Goal: Find specific page/section: Find specific page/section

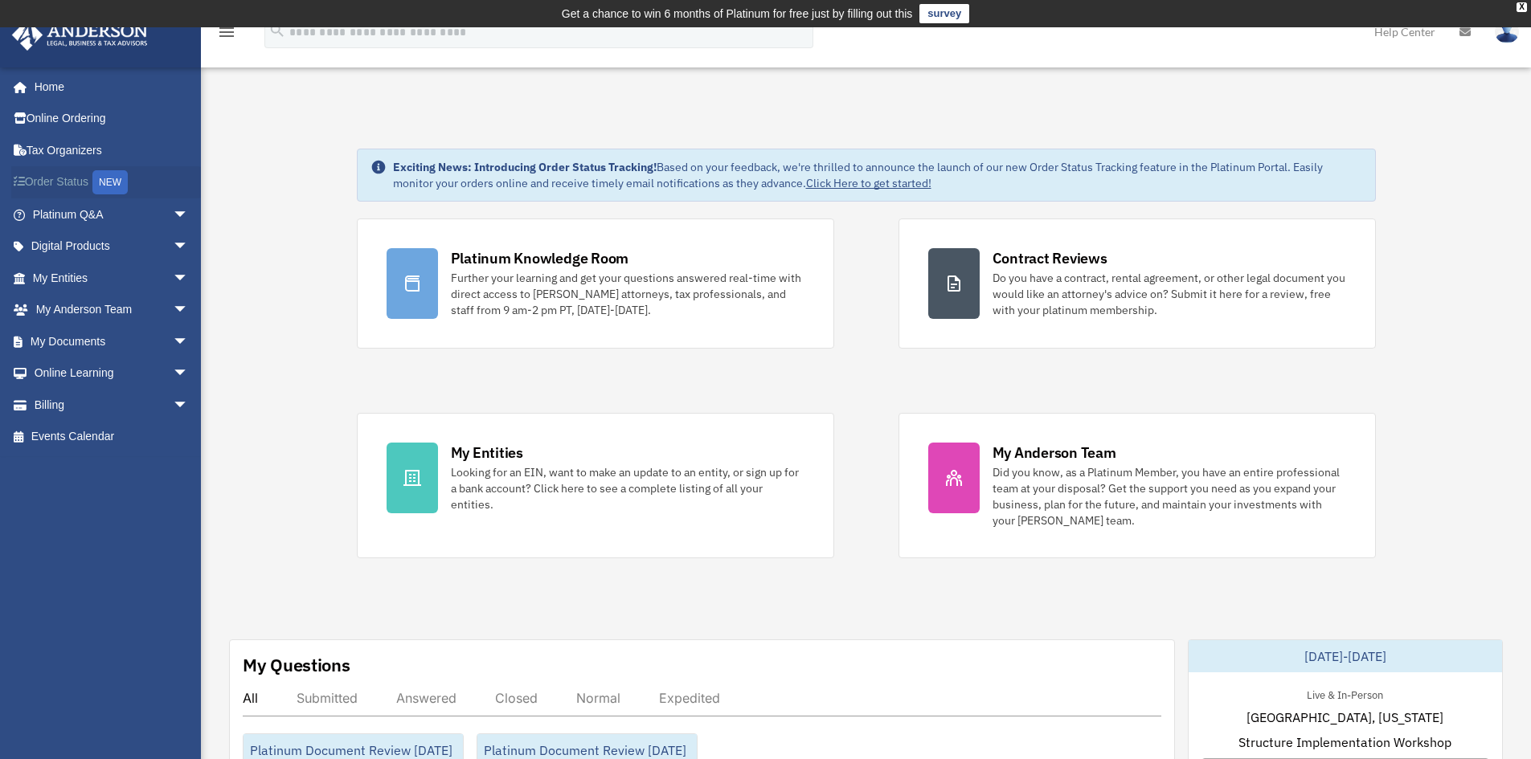
click at [59, 184] on link "Order Status NEW" at bounding box center [112, 182] width 202 height 33
click at [47, 146] on link "Tax Organizers" at bounding box center [112, 150] width 202 height 32
click at [173, 402] on span "arrow_drop_down" at bounding box center [189, 405] width 32 height 33
click at [92, 464] on link "Past Invoices" at bounding box center [118, 469] width 190 height 32
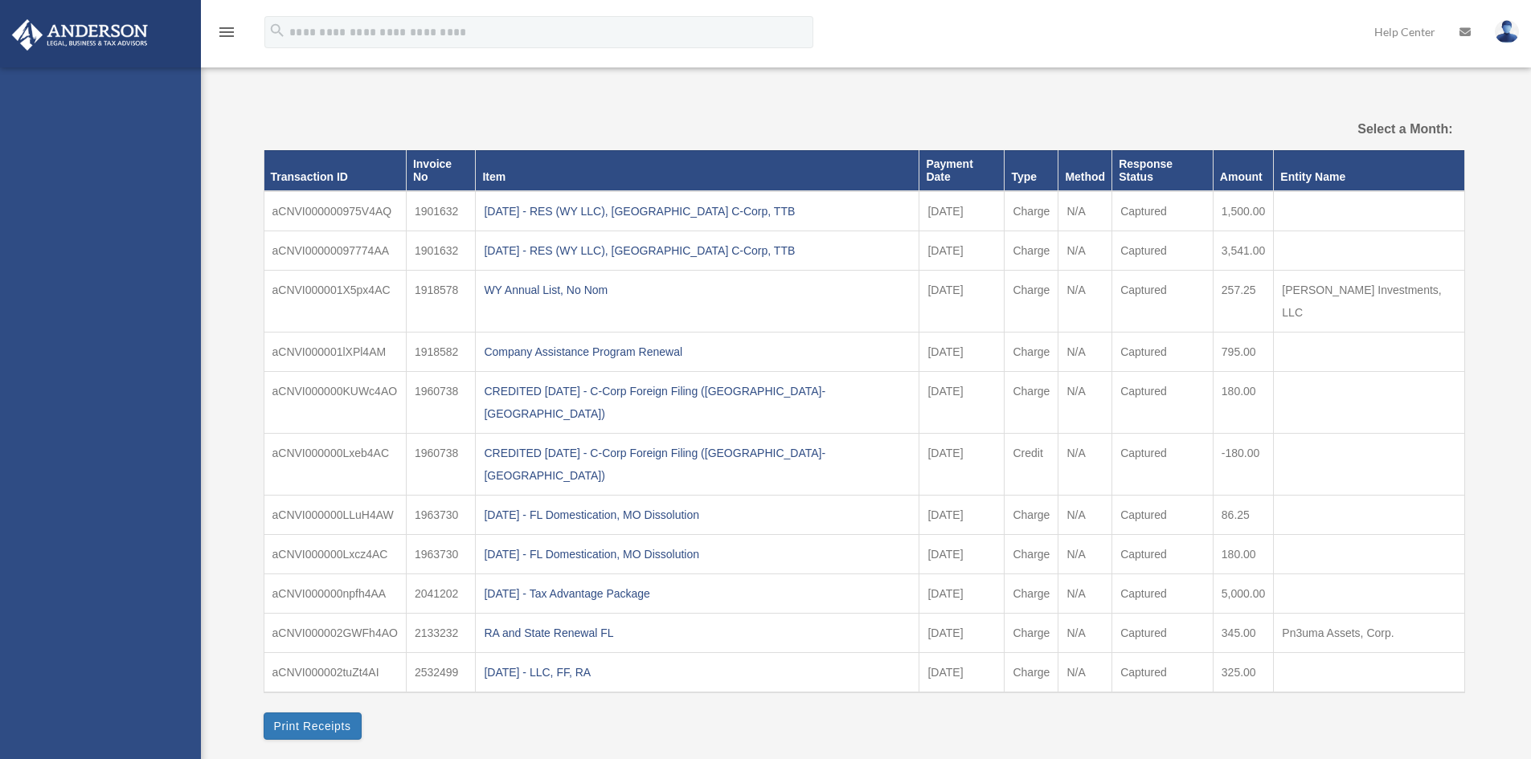
select select
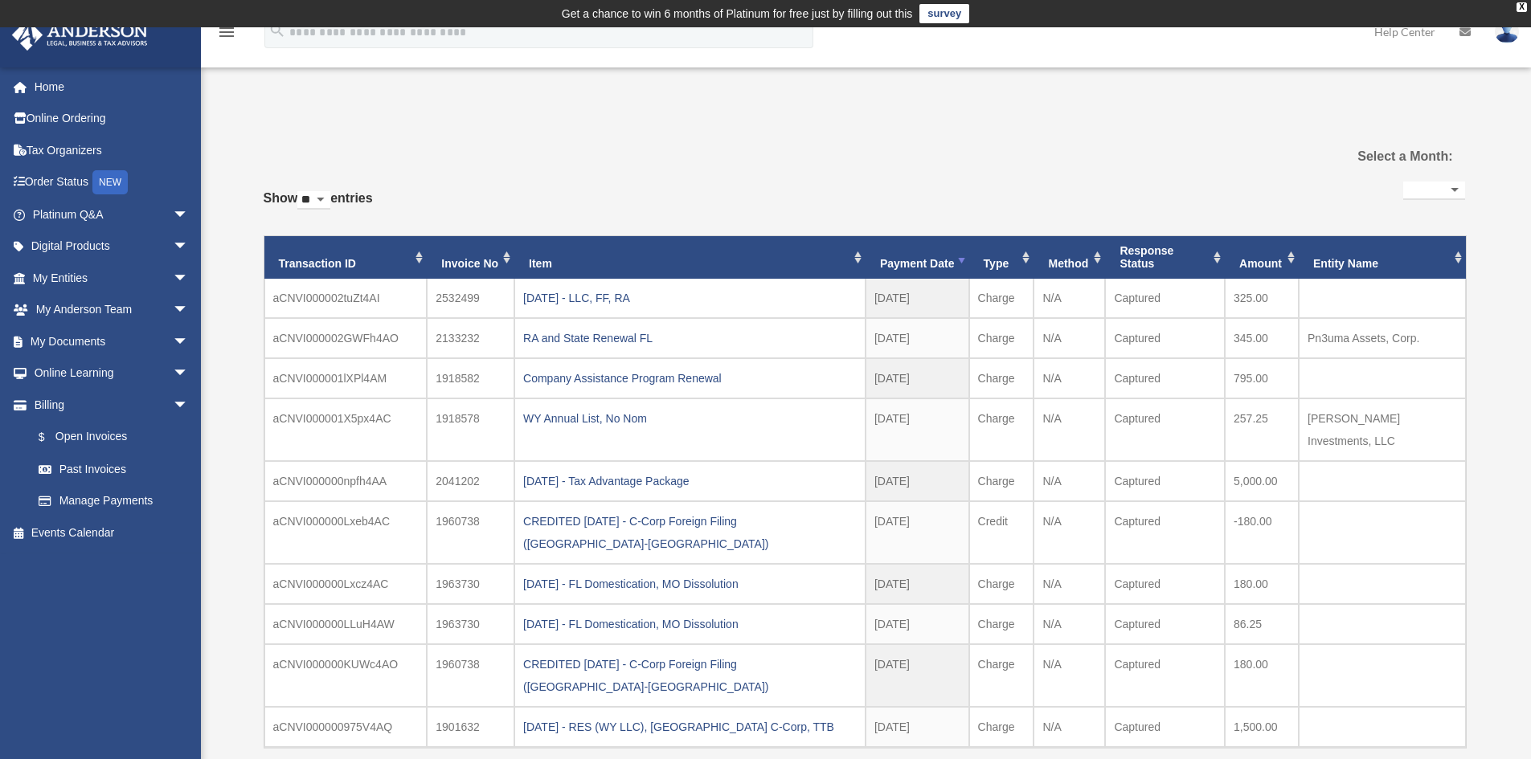
click at [1504, 39] on img at bounding box center [1507, 31] width 24 height 23
click at [1229, 139] on link "Logout" at bounding box center [1265, 140] width 161 height 33
